Goal: Entertainment & Leisure: Consume media (video, audio)

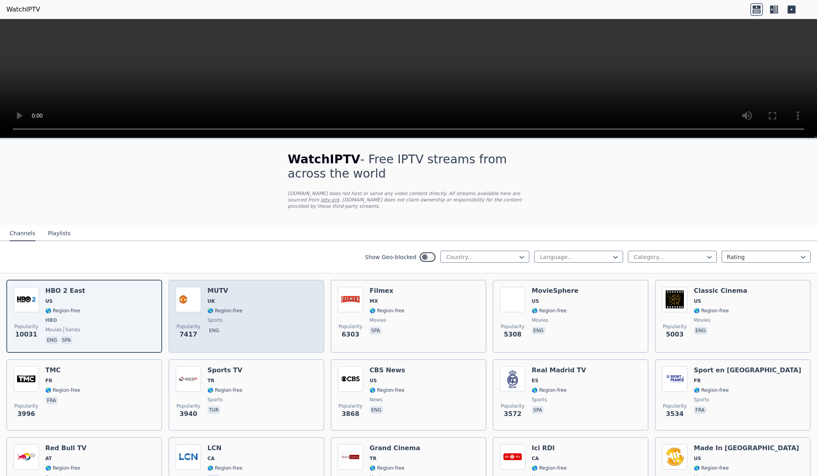
scroll to position [9, 0]
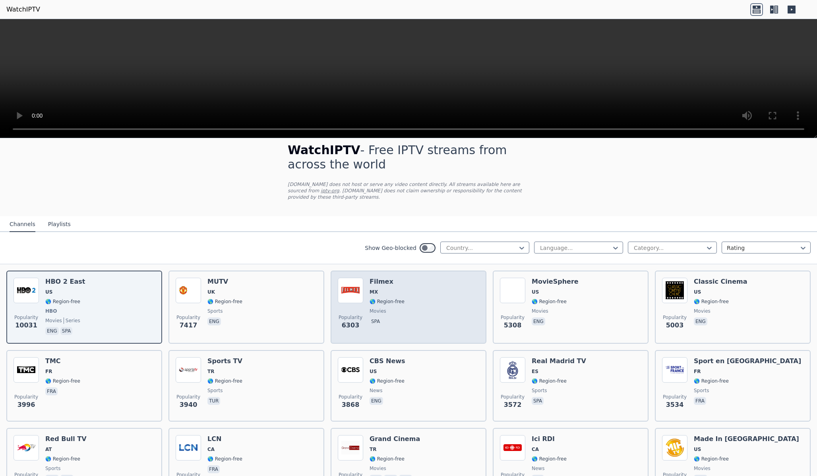
click at [411, 286] on div "Popularity 6303 Filmex MX 🌎 Region-free movies spa" at bounding box center [408, 307] width 141 height 59
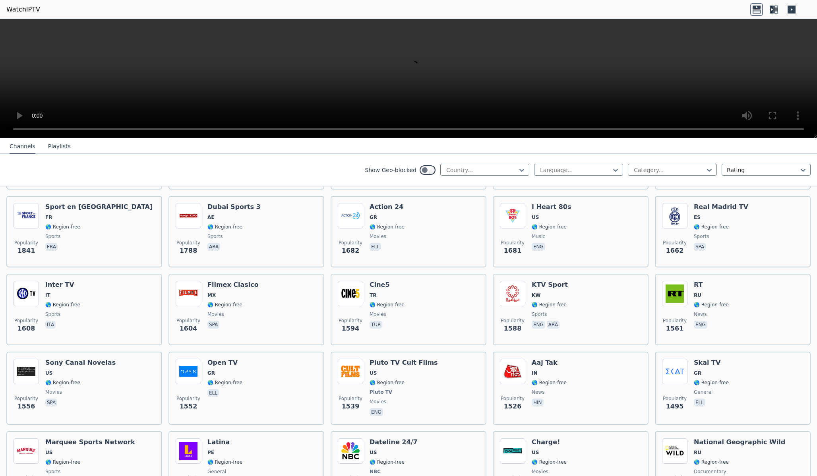
scroll to position [676, 0]
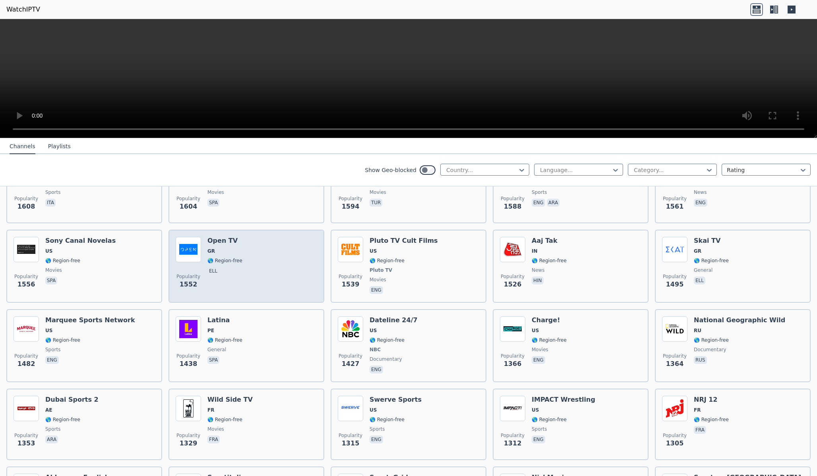
click at [246, 256] on div "Popularity 1552 Open TV GR 🌎 Region-free ell" at bounding box center [246, 266] width 141 height 59
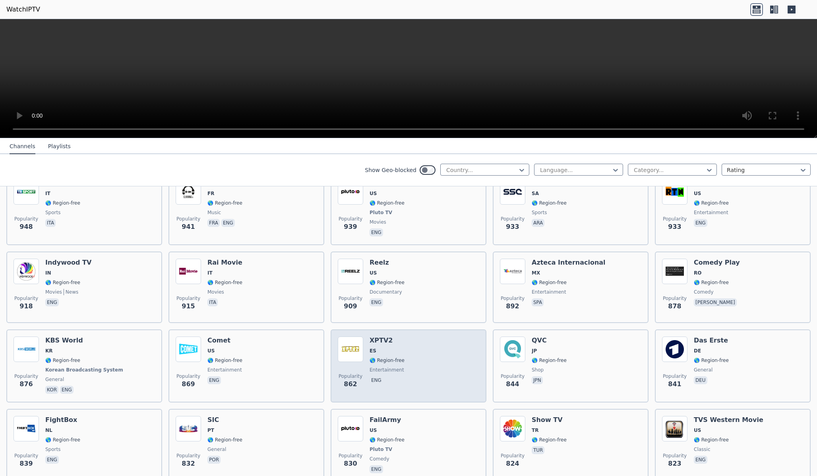
scroll to position [1463, 0]
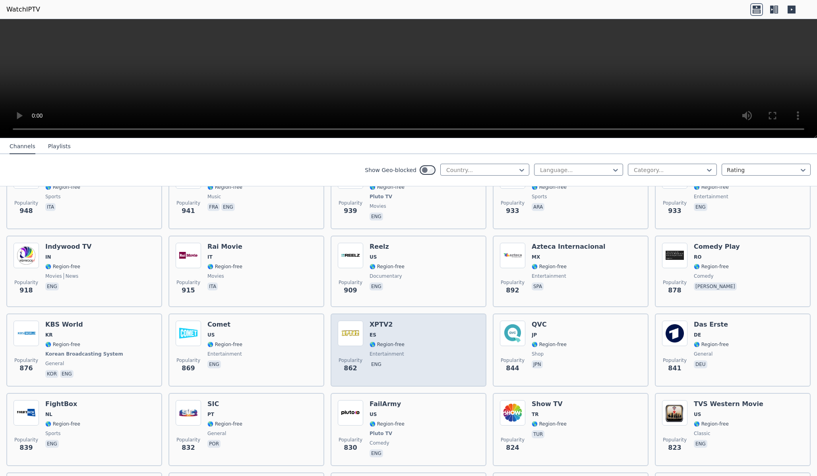
click at [381, 330] on div "XPTV2 ES 🌎 Region-free entertainment eng" at bounding box center [386, 350] width 35 height 59
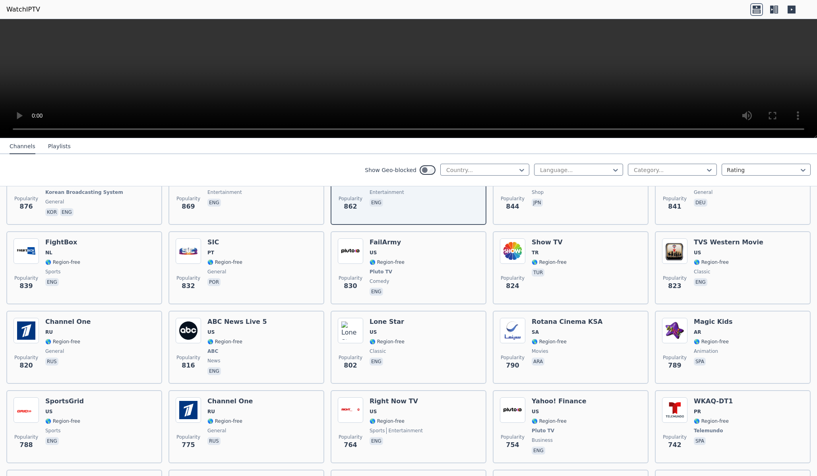
scroll to position [1742, 0]
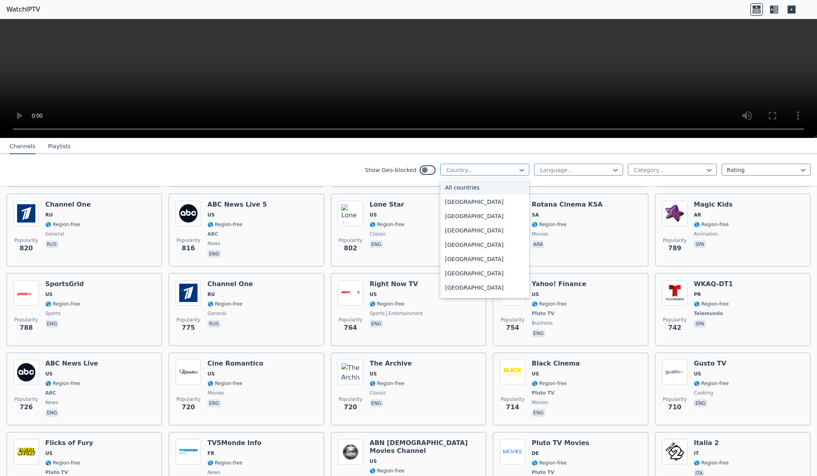
click at [508, 172] on div at bounding box center [481, 170] width 72 height 8
click at [479, 211] on div "[GEOGRAPHIC_DATA]" at bounding box center [484, 210] width 89 height 14
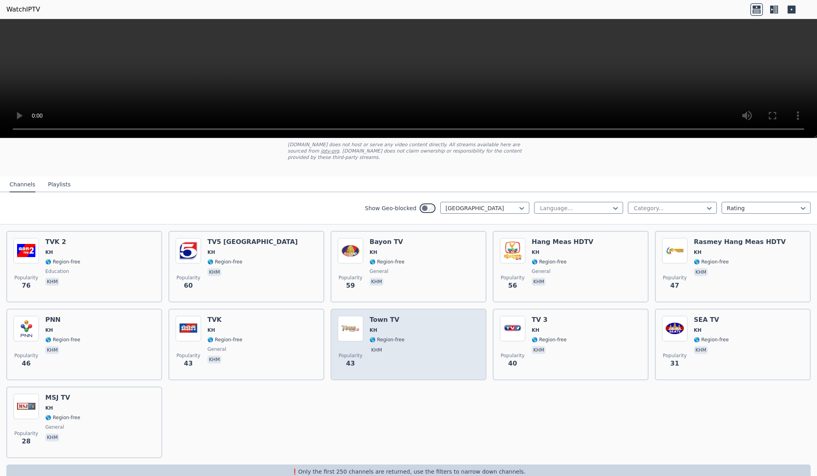
scroll to position [64, 0]
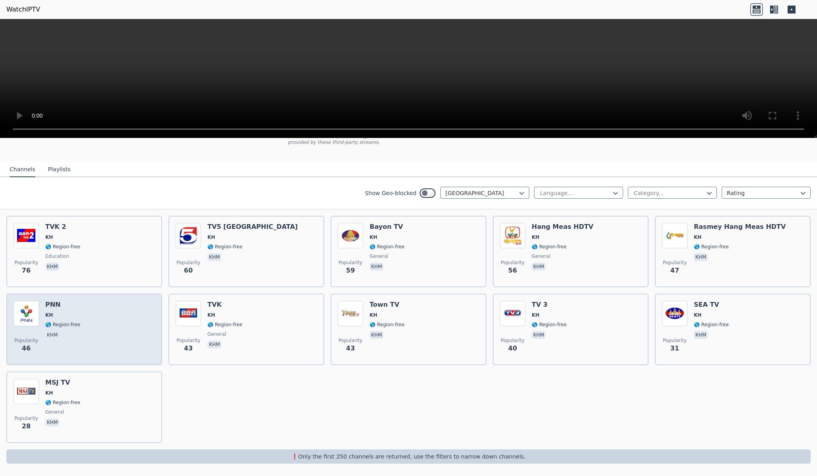
click at [93, 326] on div "Popularity 46 PNN KH 🌎 Region-free khm" at bounding box center [84, 329] width 141 height 57
